Goal: Task Accomplishment & Management: Manage account settings

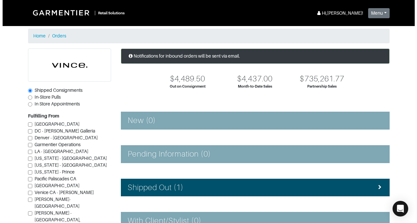
scroll to position [97, 0]
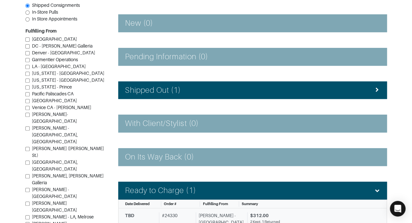
click at [206, 212] on div "[PERSON_NAME] - [GEOGRAPHIC_DATA], [GEOGRAPHIC_DATA]" at bounding box center [220, 222] width 49 height 21
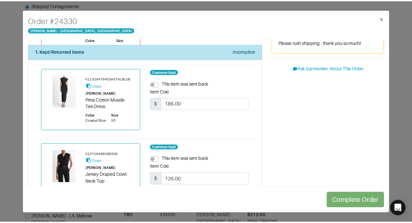
scroll to position [88, 0]
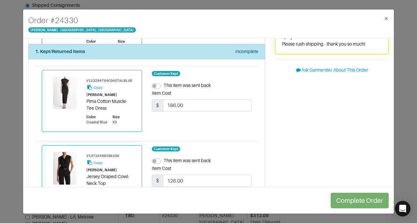
click at [402, 125] on div "Order # 24330 [PERSON_NAME] - [GEOGRAPHIC_DATA], [GEOGRAPHIC_DATA] × 1. Kept/Re…" at bounding box center [208, 111] width 417 height 223
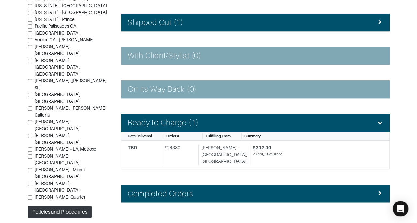
scroll to position [168, 0]
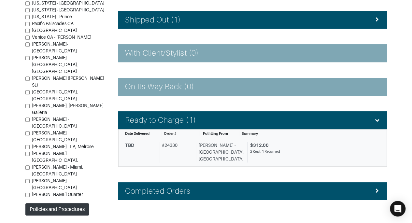
click at [262, 150] on div "2 Kept, 1 Returned" at bounding box center [312, 152] width 125 height 6
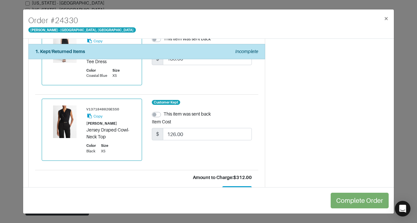
scroll to position [164, 0]
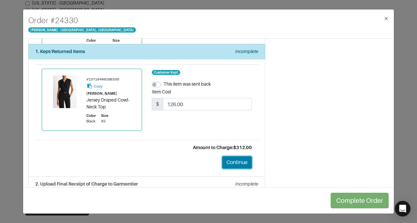
click at [234, 156] on button "Continue" at bounding box center [237, 162] width 30 height 12
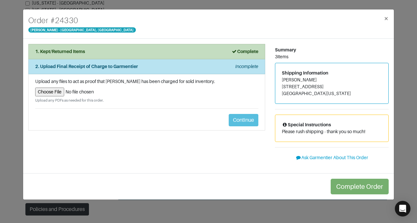
scroll to position [0, 0]
click at [54, 91] on input "file" at bounding box center [146, 92] width 223 height 9
type input "C:\fakepath\Garmentier Order 24330.pdf"
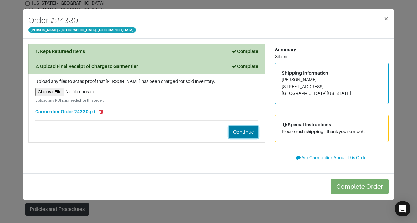
click at [243, 127] on button "Continue" at bounding box center [244, 132] width 30 height 12
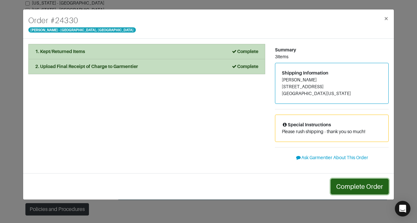
click at [359, 185] on button "Complete Order" at bounding box center [360, 187] width 58 height 16
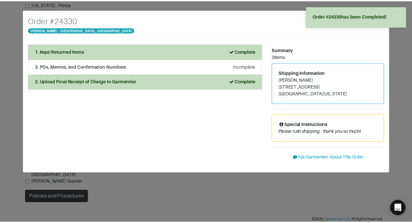
scroll to position [146, 0]
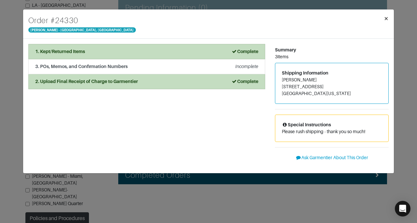
click at [388, 18] on span "×" at bounding box center [386, 18] width 5 height 9
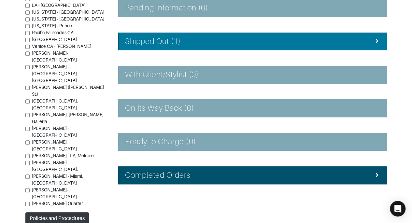
click at [223, 46] on li "Shipped Out (1)" at bounding box center [252, 42] width 269 height 18
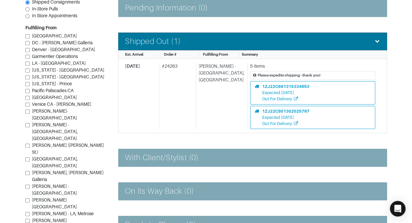
click at [223, 46] on li "Shipped Out (1)" at bounding box center [252, 42] width 269 height 18
